Goal: Task Accomplishment & Management: Use online tool/utility

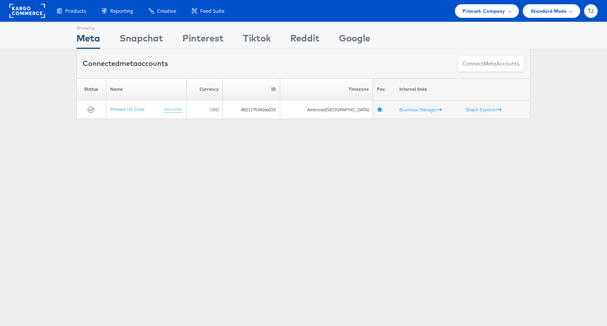
click at [32, 8] on rect at bounding box center [27, 11] width 36 height 14
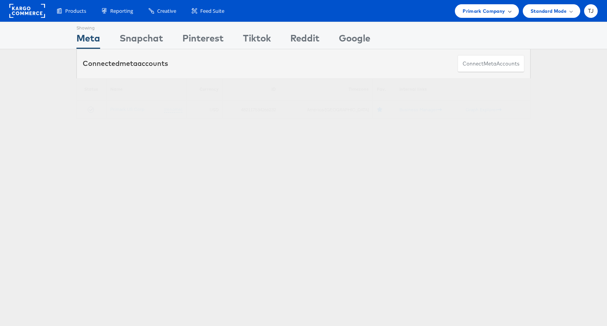
click at [507, 10] on div "Primark Company" at bounding box center [487, 11] width 48 height 8
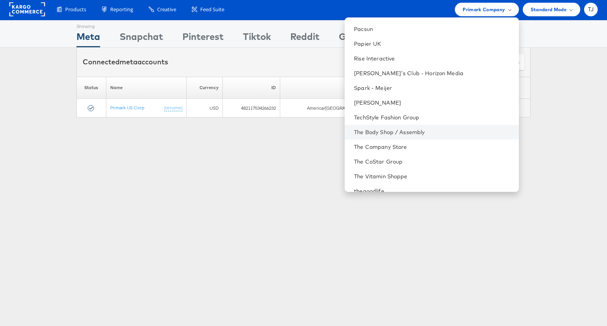
scroll to position [1031, 0]
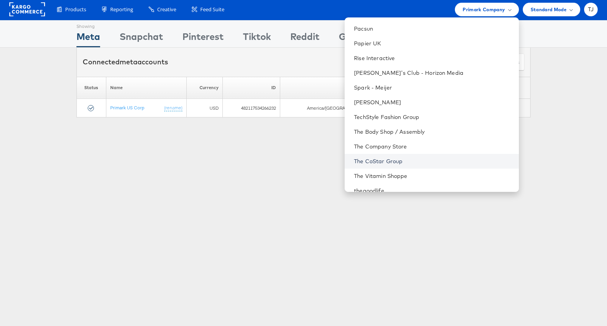
click at [437, 162] on link "The CoStar Group" at bounding box center [433, 162] width 158 height 8
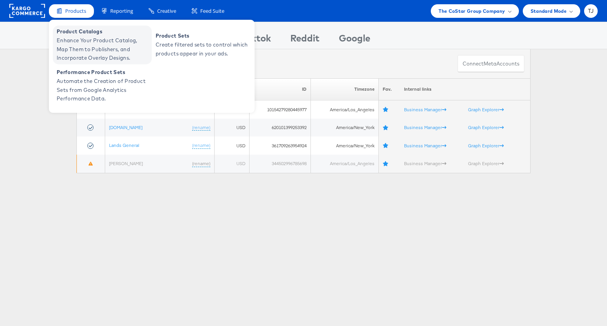
click at [74, 37] on span "Enhance Your Product Catalog, Map Them to Publishers, and Incorporate Overlay D…" at bounding box center [103, 49] width 93 height 26
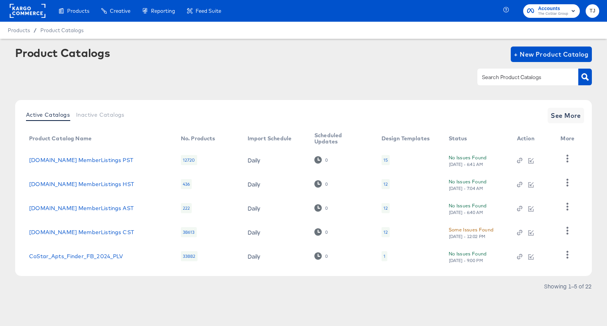
click at [25, 9] on rect at bounding box center [28, 11] width 36 height 14
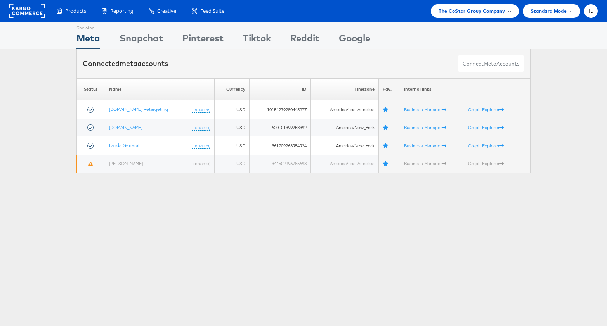
click at [506, 12] on div "The CoStar Group Company" at bounding box center [475, 11] width 72 height 8
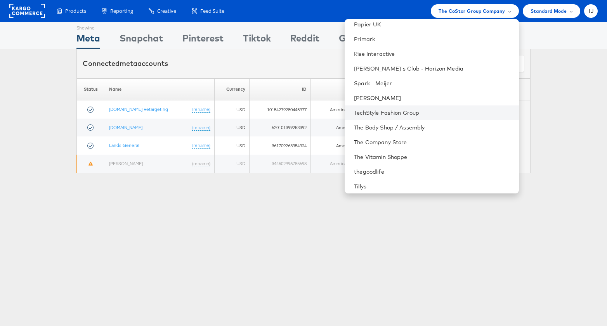
scroll to position [1047, 0]
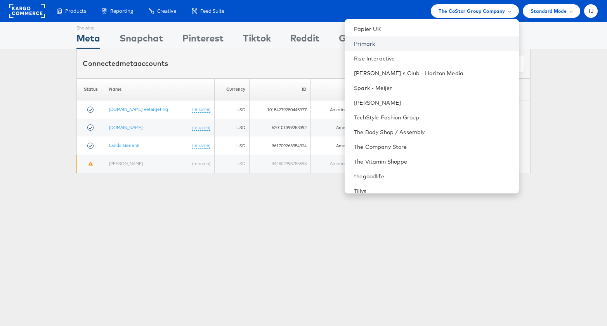
click at [420, 45] on link "Primark" at bounding box center [433, 44] width 158 height 8
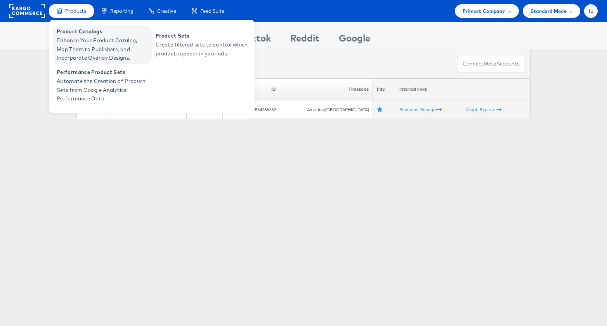
click at [70, 31] on span "Product Catalogs" at bounding box center [103, 31] width 93 height 9
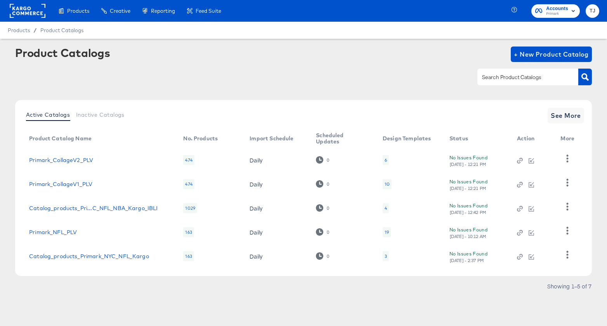
click at [22, 12] on rect at bounding box center [28, 11] width 36 height 14
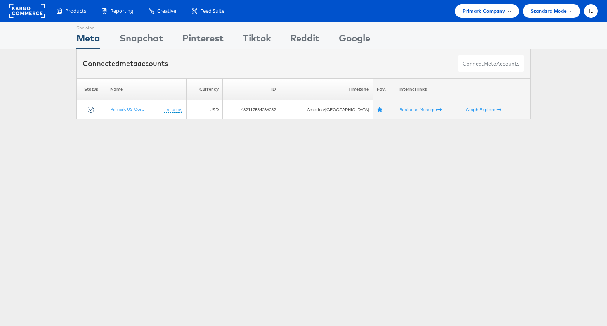
click at [503, 11] on span "Primark Company" at bounding box center [484, 11] width 42 height 8
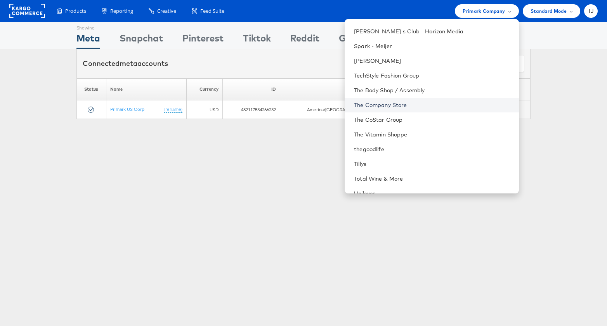
scroll to position [1075, 0]
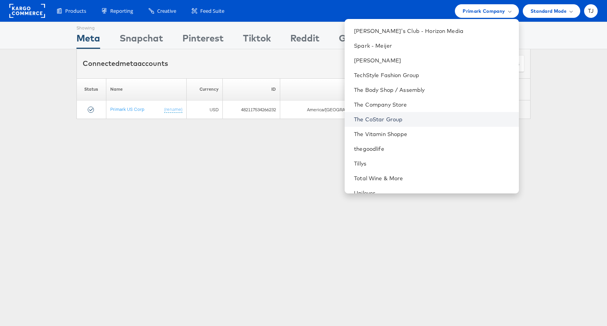
click at [441, 122] on link "The CoStar Group" at bounding box center [433, 120] width 158 height 8
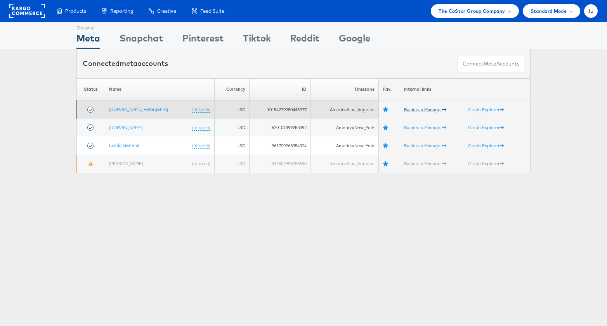
click at [424, 109] on link "Business Manager" at bounding box center [425, 110] width 42 height 6
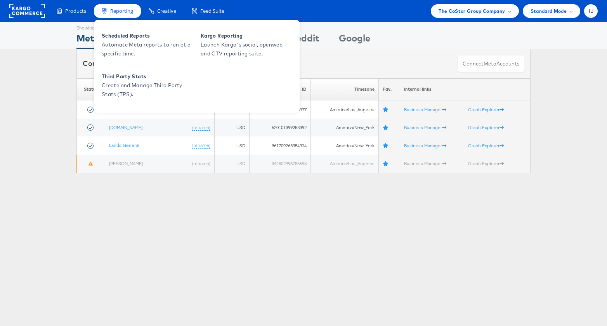
drag, startPoint x: 64, startPoint y: 36, endPoint x: 125, endPoint y: 4, distance: 68.4
click at [0, 0] on link "Product Catalogs Enhance Your Product Catalog, Map Them to Publishers, and Inco…" at bounding box center [0, 0] width 0 height 0
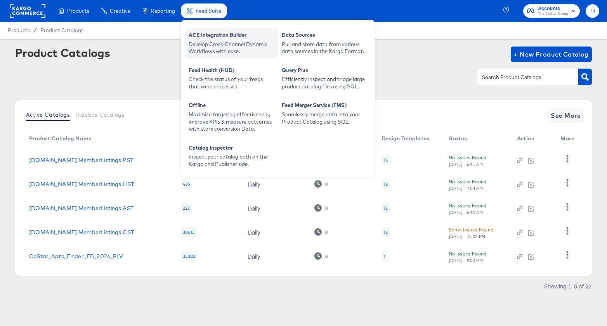
click at [214, 38] on div "ACE Integration Builder" at bounding box center [231, 35] width 85 height 9
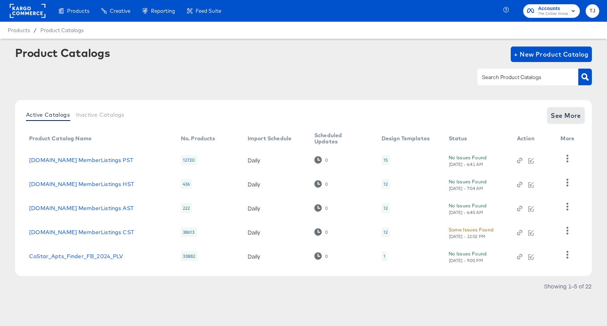
click at [576, 114] on span "See More" at bounding box center [566, 115] width 30 height 11
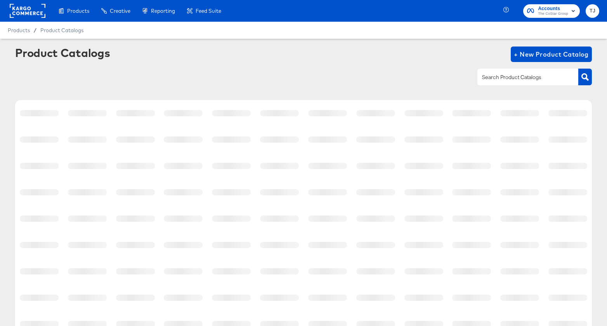
click at [516, 79] on input "text" at bounding box center [522, 77] width 83 height 9
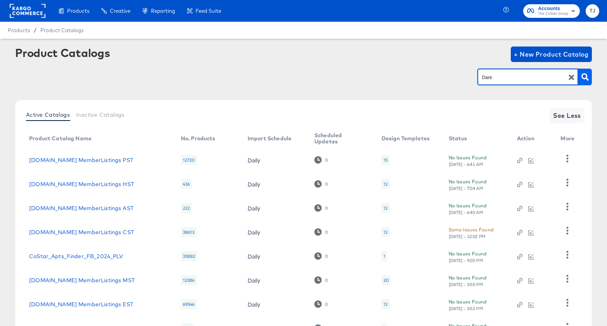
type input "Dare"
drag, startPoint x: 584, startPoint y: 77, endPoint x: 566, endPoint y: 77, distance: 17.5
click at [583, 77] on icon "button" at bounding box center [585, 76] width 7 height 7
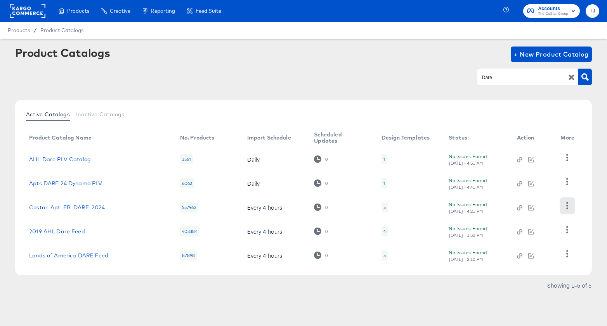
click at [570, 206] on icon "button" at bounding box center [567, 205] width 7 height 7
click at [539, 234] on div "HUD Checks (Internal)" at bounding box center [536, 234] width 78 height 12
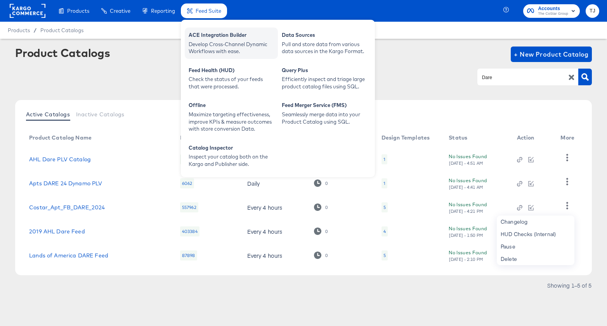
click at [211, 38] on div "ACE Integration Builder" at bounding box center [231, 35] width 85 height 9
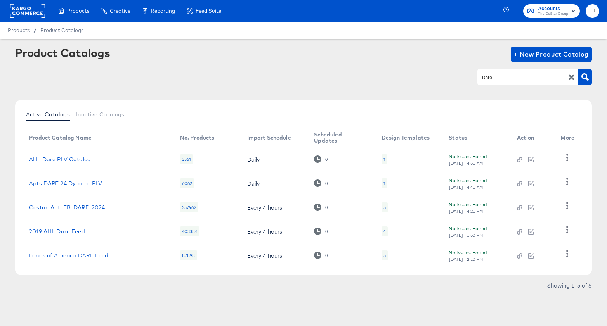
click at [19, 15] on rect at bounding box center [28, 11] width 36 height 14
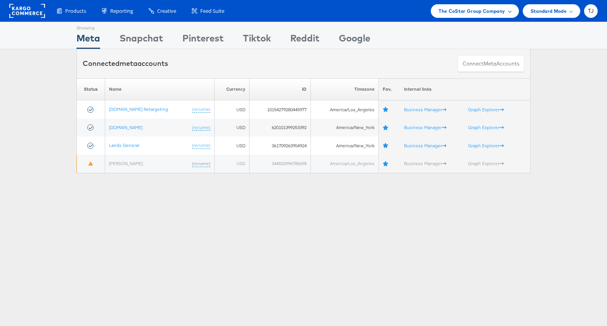
click at [504, 11] on span "The CoStar Group Company" at bounding box center [472, 11] width 66 height 8
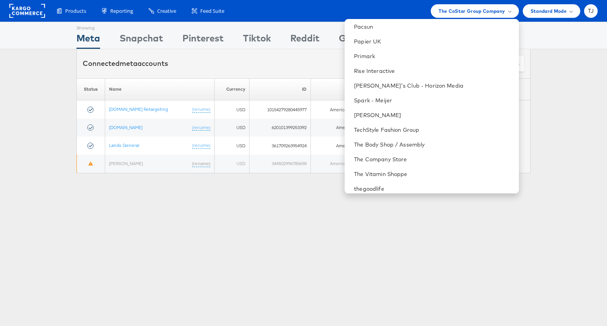
scroll to position [1003, 0]
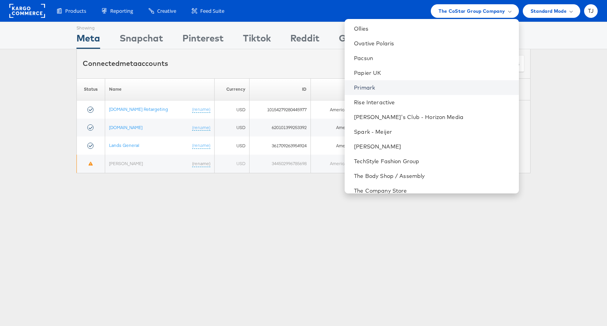
click at [420, 88] on link "Primark" at bounding box center [433, 88] width 158 height 8
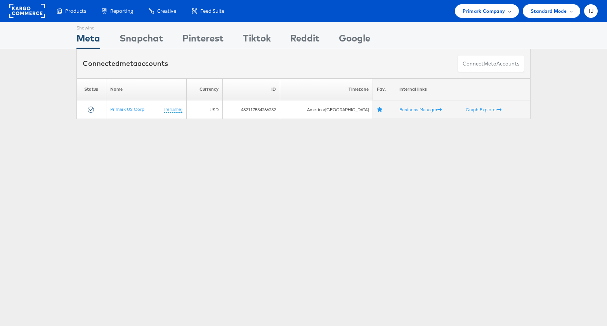
click at [511, 10] on span at bounding box center [510, 11] width 4 height 4
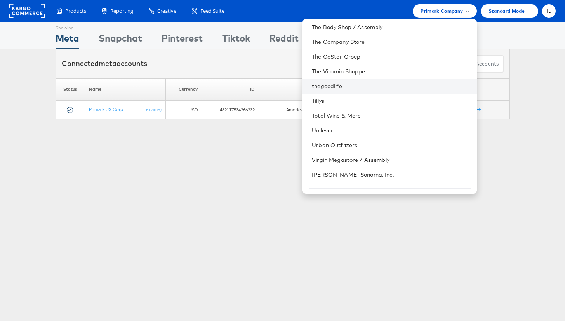
scroll to position [1157, 0]
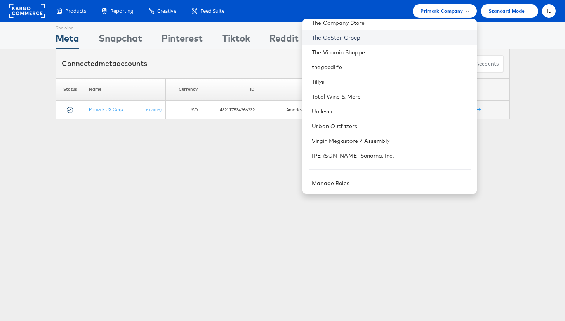
click at [397, 38] on link "The CoStar Group" at bounding box center [391, 38] width 158 height 8
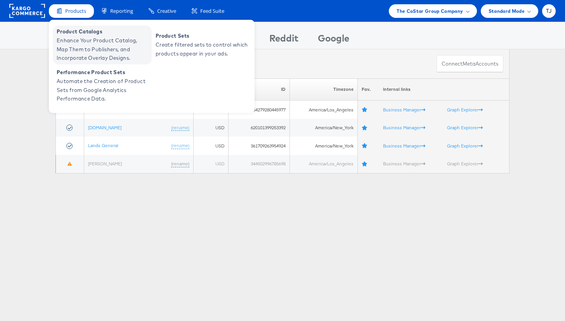
click at [72, 36] on span "Enhance Your Product Catalog, Map Them to Publishers, and Incorporate Overlay D…" at bounding box center [103, 49] width 93 height 26
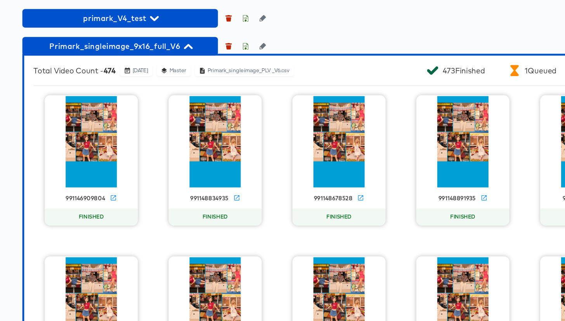
scroll to position [692, 0]
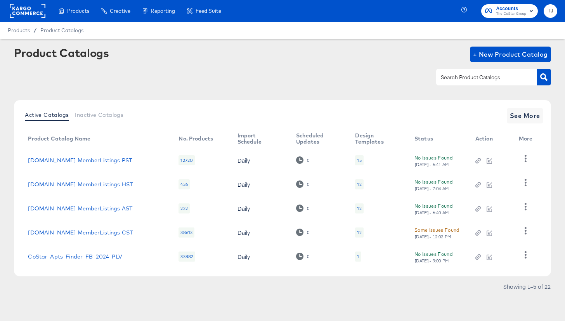
click at [450, 76] on input "text" at bounding box center [480, 77] width 83 height 9
paste input "Costar Apt Fb Dare 2024"
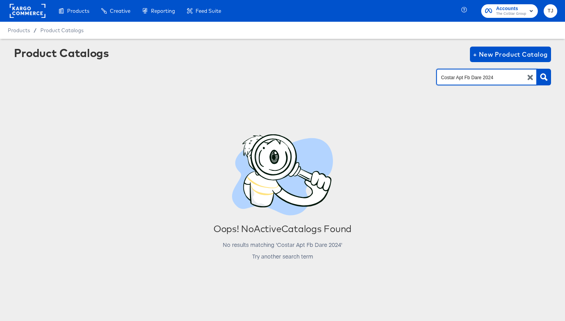
drag, startPoint x: 503, startPoint y: 78, endPoint x: 414, endPoint y: 76, distance: 89.3
click at [414, 76] on div "Costar Apt Fb Dare 2024" at bounding box center [282, 76] width 537 height 17
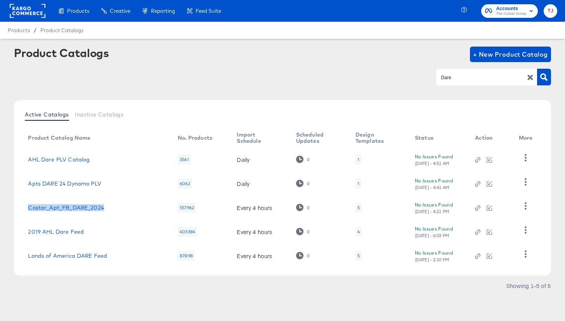
drag, startPoint x: 113, startPoint y: 209, endPoint x: 35, endPoint y: 201, distance: 78.4
click at [34, 201] on td "Costar_Apt_FB_DARE_2024" at bounding box center [97, 208] width 150 height 24
copy link "Costar_Apt_FB_DARE_2024"
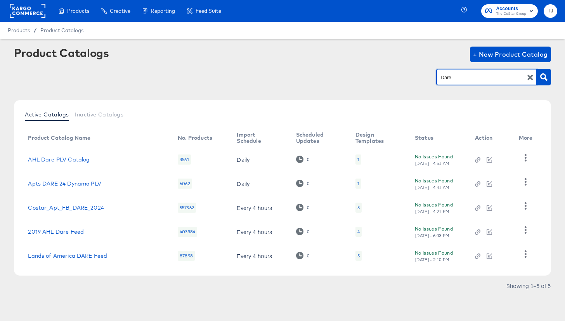
drag, startPoint x: 461, startPoint y: 78, endPoint x: 419, endPoint y: 75, distance: 42.4
click at [419, 75] on div "Dare" at bounding box center [282, 76] width 537 height 17
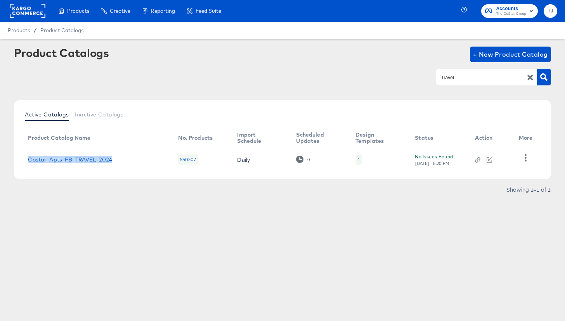
drag, startPoint x: 118, startPoint y: 158, endPoint x: 28, endPoint y: 155, distance: 89.7
click at [28, 155] on td "Costar_Apts_FB_TRAVEL_2024" at bounding box center [97, 160] width 150 height 24
copy link "Costar_Apts_FB_TRAVEL_2024"
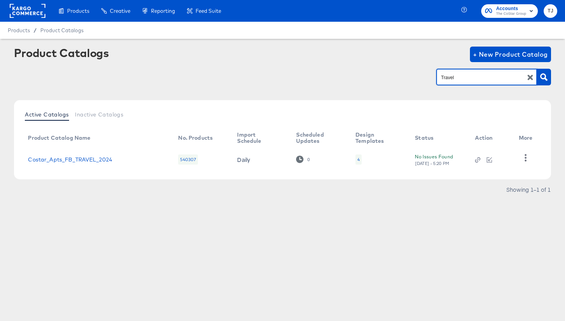
drag, startPoint x: 477, startPoint y: 82, endPoint x: 426, endPoint y: 81, distance: 50.9
click at [426, 81] on div "Travel" at bounding box center [282, 76] width 537 height 17
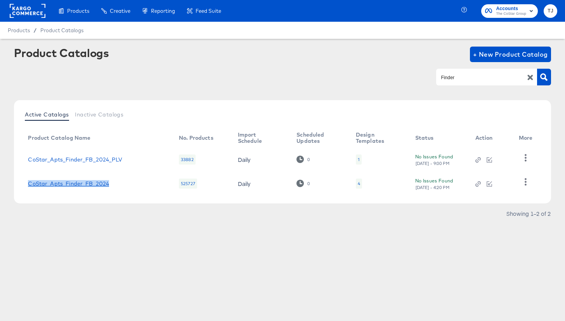
drag, startPoint x: 121, startPoint y: 184, endPoint x: 28, endPoint y: 183, distance: 92.8
click at [28, 183] on div "CoStar_Apts_Finder_FB_2024" at bounding box center [95, 184] width 135 height 6
copy link "CoStar_Apts_Finder_FB_2024"
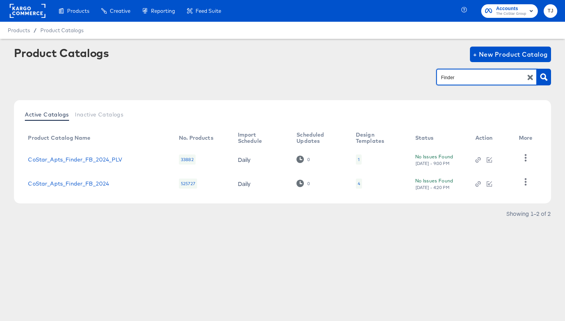
drag, startPoint x: 477, startPoint y: 77, endPoint x: 417, endPoint y: 75, distance: 59.8
click at [417, 75] on div "Finder" at bounding box center [282, 76] width 537 height 17
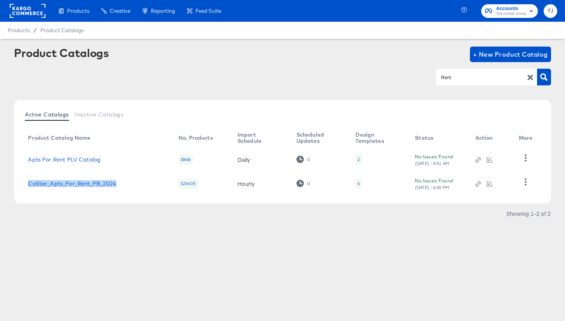
drag, startPoint x: 131, startPoint y: 182, endPoint x: 31, endPoint y: 178, distance: 100.2
click at [31, 178] on td "CoStar_Apts_For_Rent_FB_2024" at bounding box center [97, 184] width 151 height 24
copy link "CoStar_Apts_For_Rent_FB_2024"
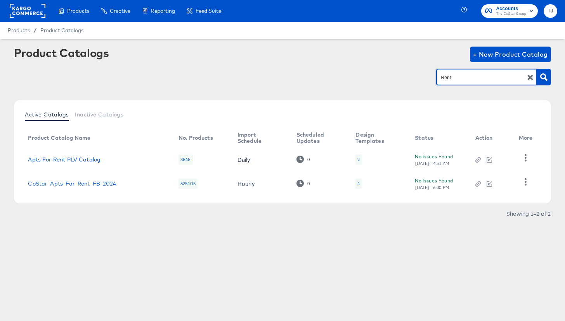
drag, startPoint x: 457, startPoint y: 78, endPoint x: 434, endPoint y: 76, distance: 22.6
click at [434, 76] on div "Rent" at bounding box center [282, 76] width 537 height 17
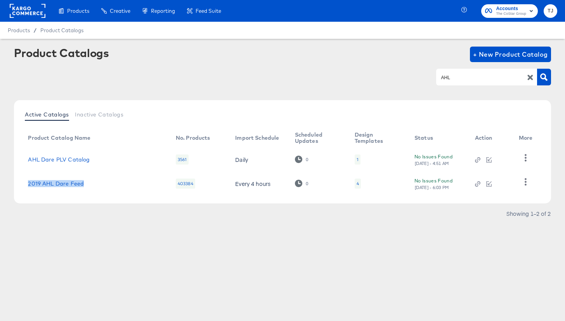
drag, startPoint x: 90, startPoint y: 184, endPoint x: 25, endPoint y: 181, distance: 64.9
click at [25, 181] on td "2019 AHL Dare Feed" at bounding box center [96, 184] width 148 height 24
copy link "2019 AHL Dare Feed"
drag, startPoint x: 467, startPoint y: 83, endPoint x: 431, endPoint y: 74, distance: 37.5
click at [431, 74] on div "AHL" at bounding box center [282, 76] width 537 height 17
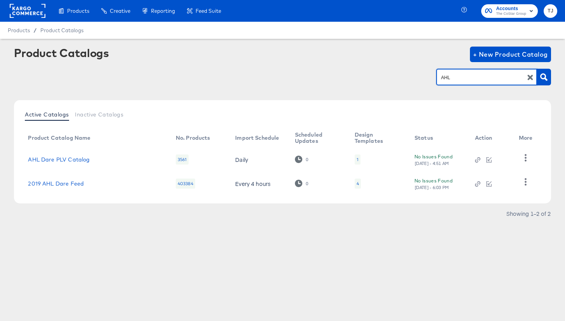
drag, startPoint x: 455, startPoint y: 80, endPoint x: 434, endPoint y: 78, distance: 21.1
click at [434, 78] on div "AHL" at bounding box center [282, 76] width 537 height 17
type input "Amplify"
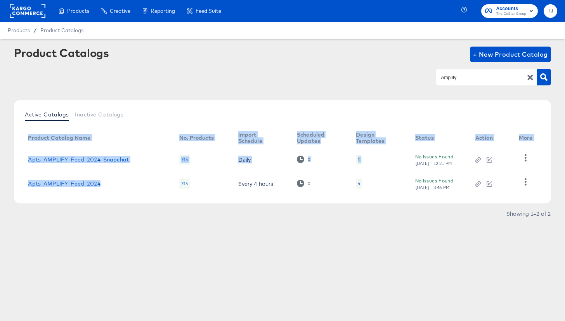
drag, startPoint x: 110, startPoint y: 182, endPoint x: 19, endPoint y: 179, distance: 91.3
click at [19, 179] on div "Active Catalogs Inactive Catalogs Product Catalog Name No. Products Import Sche…" at bounding box center [282, 151] width 537 height 103
click at [120, 183] on div "Apts_AMPLIFY_Feed_2024" at bounding box center [96, 184] width 136 height 6
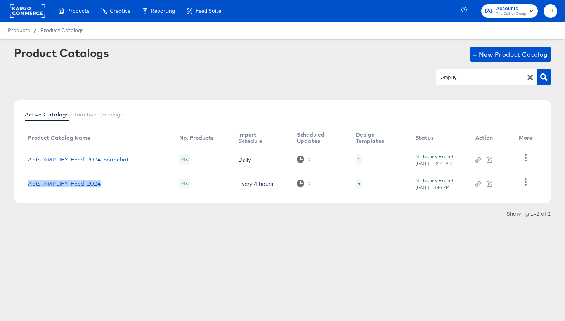
drag, startPoint x: 113, startPoint y: 182, endPoint x: 29, endPoint y: 181, distance: 84.7
click at [29, 181] on div "Apts_AMPLIFY_Feed_2024" at bounding box center [96, 184] width 136 height 6
copy link "Apts_AMPLIFY_Feed_2024"
click at [527, 182] on icon "button" at bounding box center [525, 181] width 7 height 7
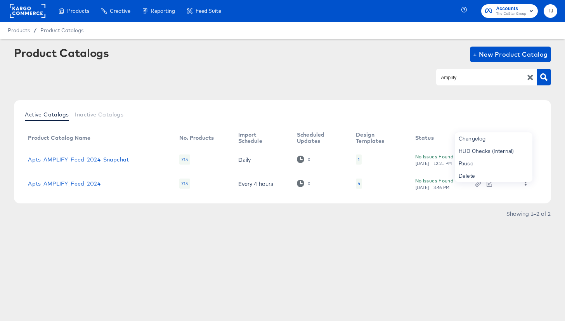
click at [98, 242] on article "Product Catalogs + New Product Catalog Amplify Active Catalogs Inactive Catalog…" at bounding box center [282, 143] width 565 height 208
click at [75, 182] on link "Apts_AMPLIFY_Feed_2024" at bounding box center [64, 184] width 72 height 6
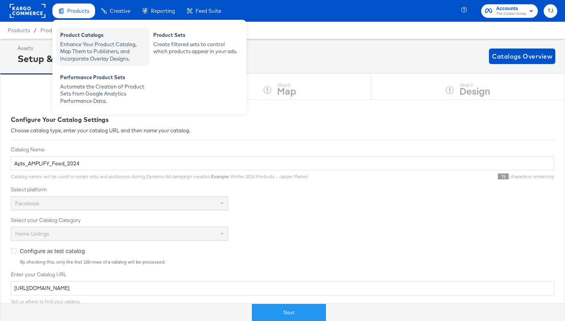
click at [78, 36] on div "Product Catalogs" at bounding box center [102, 35] width 85 height 9
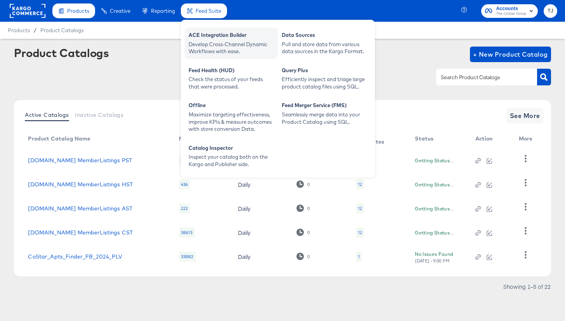
click at [220, 35] on div "ACE Integration Builder" at bounding box center [231, 35] width 85 height 9
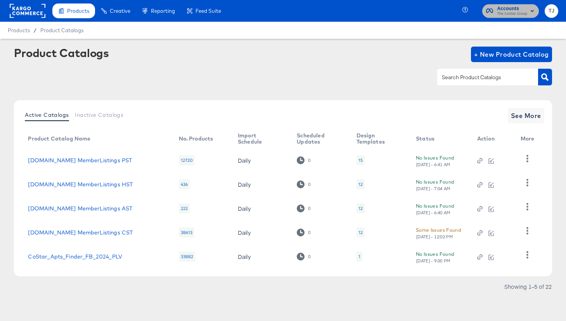
click at [533, 11] on icon "button" at bounding box center [532, 11] width 3 height 2
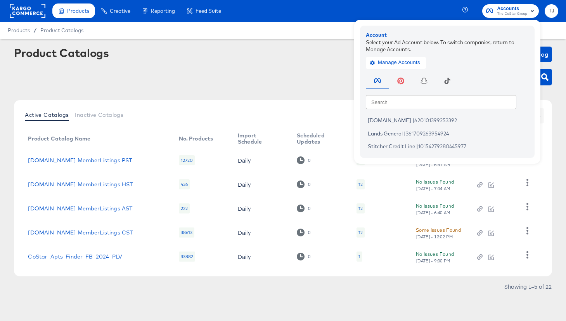
click at [21, 12] on rect at bounding box center [28, 11] width 36 height 14
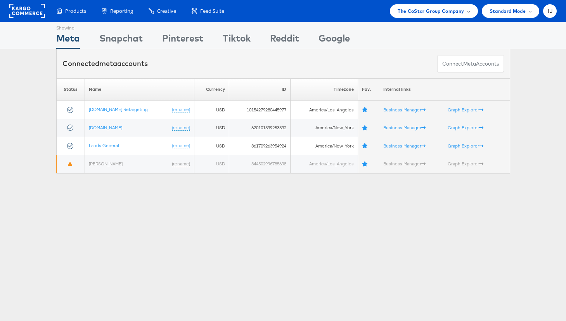
click at [465, 10] on div "The CoStar Group Company" at bounding box center [434, 11] width 72 height 8
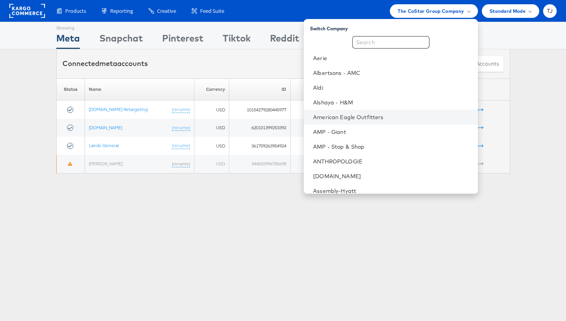
click at [411, 111] on li "American Eagle Outfitters" at bounding box center [391, 117] width 174 height 15
click at [404, 116] on link "American Eagle Outfitters" at bounding box center [392, 117] width 158 height 8
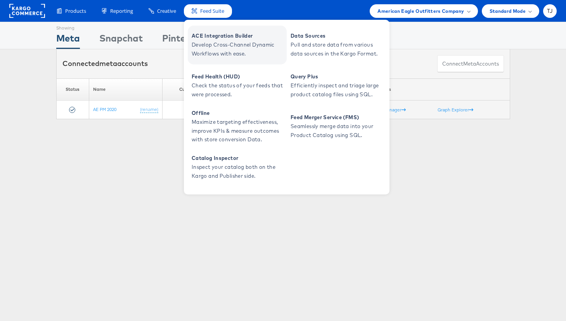
click at [213, 42] on span "Develop Cross-Channel Dynamic Workflows with ease." at bounding box center [238, 49] width 93 height 18
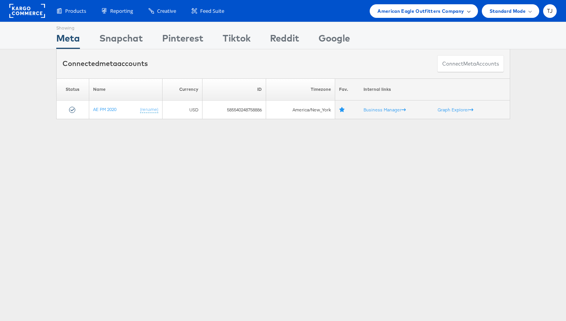
click at [446, 9] on span "American Eagle Outfitters Company" at bounding box center [421, 11] width 87 height 8
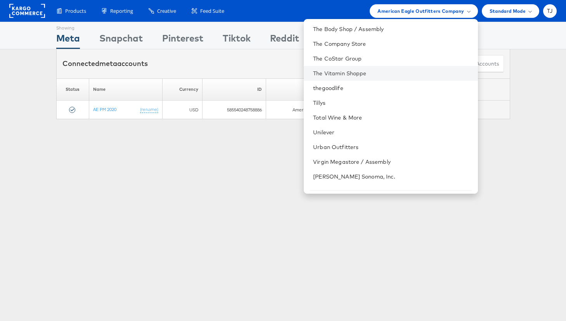
scroll to position [1135, 0]
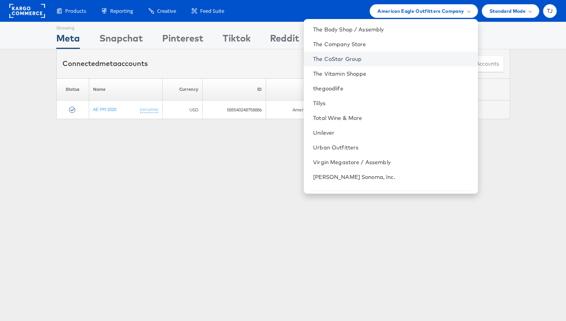
click at [394, 57] on link "The CoStar Group" at bounding box center [392, 59] width 158 height 8
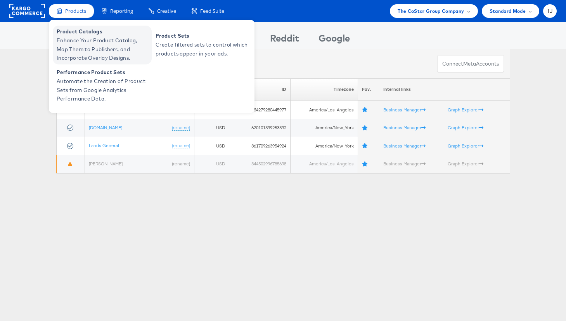
click at [75, 42] on span "Enhance Your Product Catalog, Map Them to Publishers, and Incorporate Overlay D…" at bounding box center [103, 49] width 93 height 26
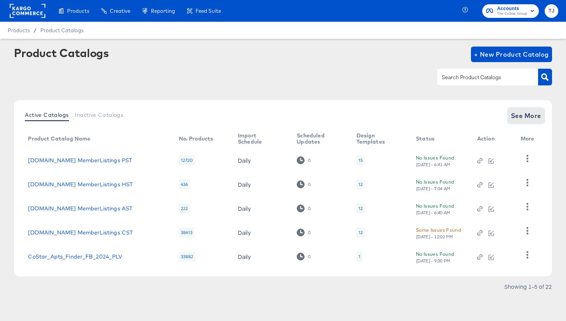
click at [530, 114] on span "See More" at bounding box center [526, 115] width 30 height 11
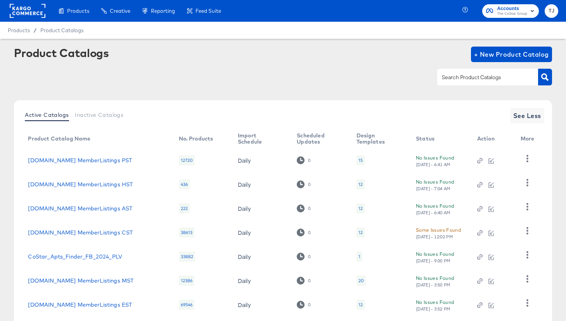
scroll to position [119, 0]
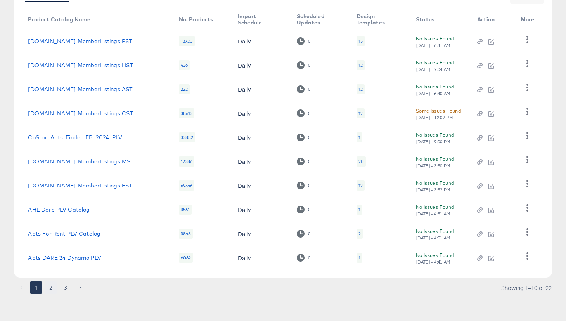
click at [49, 288] on button "2" at bounding box center [51, 287] width 12 height 12
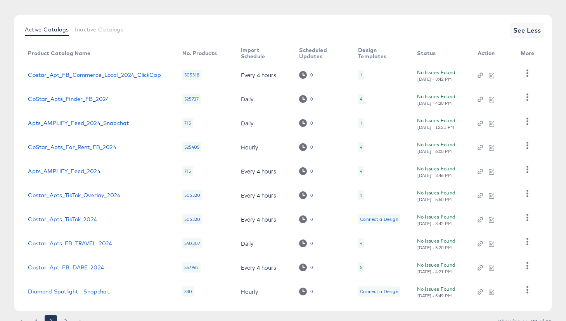
scroll to position [86, 0]
